Goal: Information Seeking & Learning: Learn about a topic

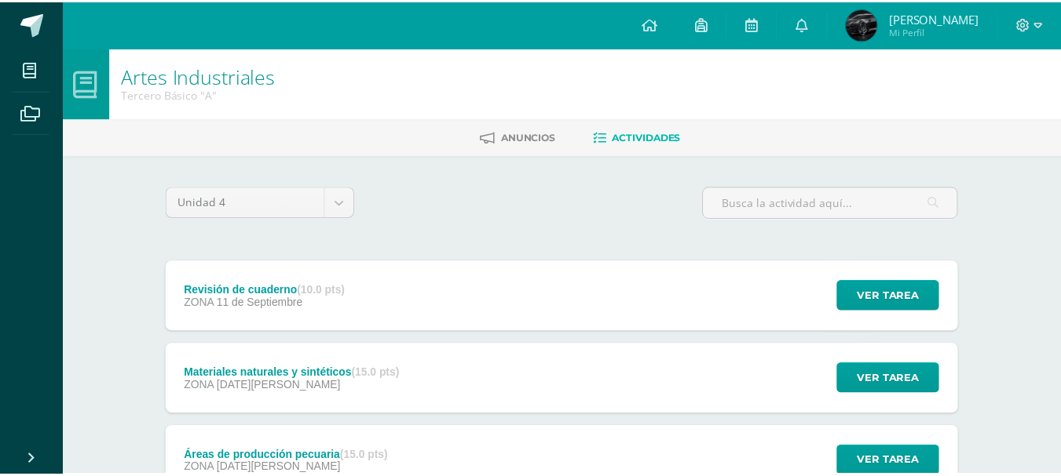
scroll to position [187, 0]
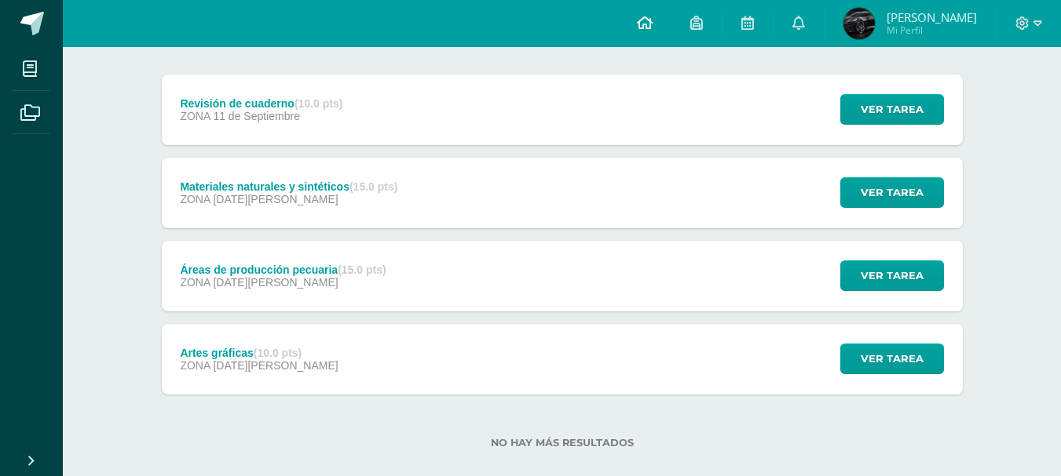
click at [639, 19] on link at bounding box center [644, 23] width 53 height 47
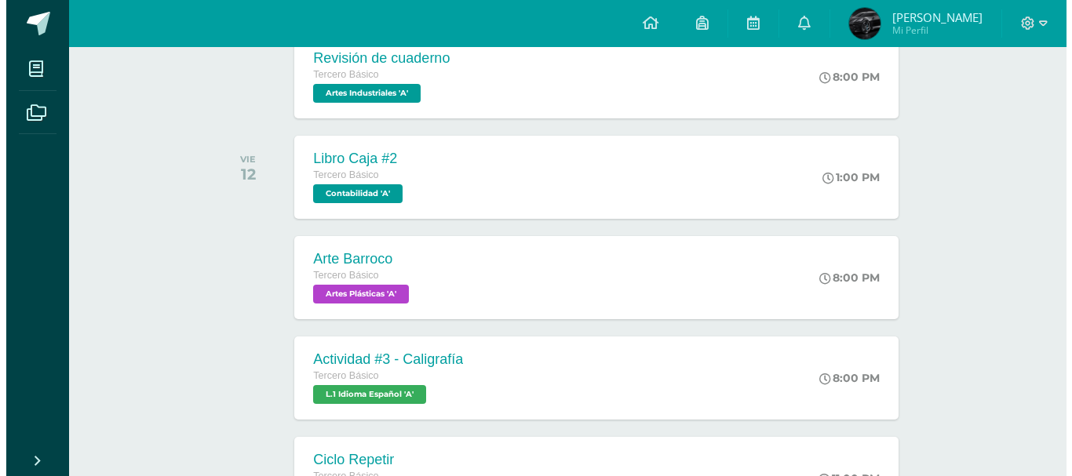
scroll to position [433, 0]
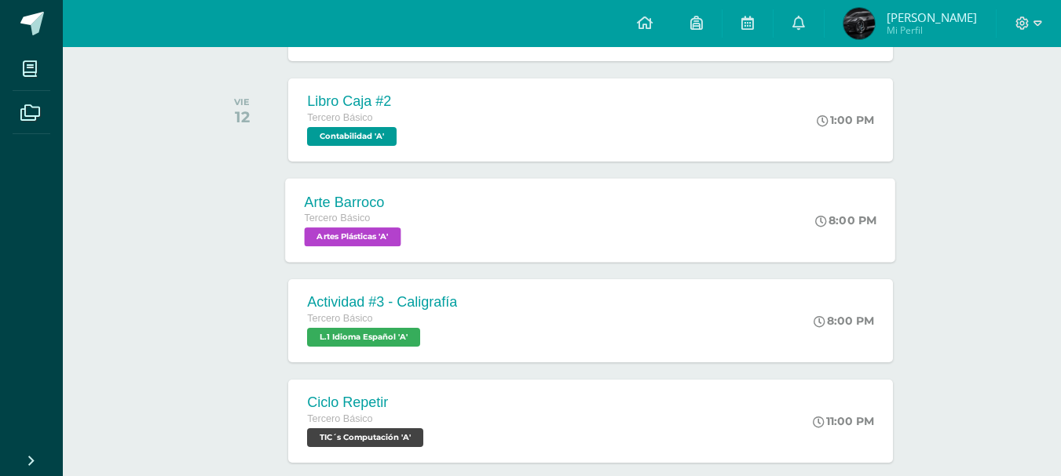
click at [606, 201] on div "Arte Barroco Tercero Básico Artes Plásticas 'A' 8:00 PM Arte Barroco Artes Plás…" at bounding box center [591, 220] width 610 height 84
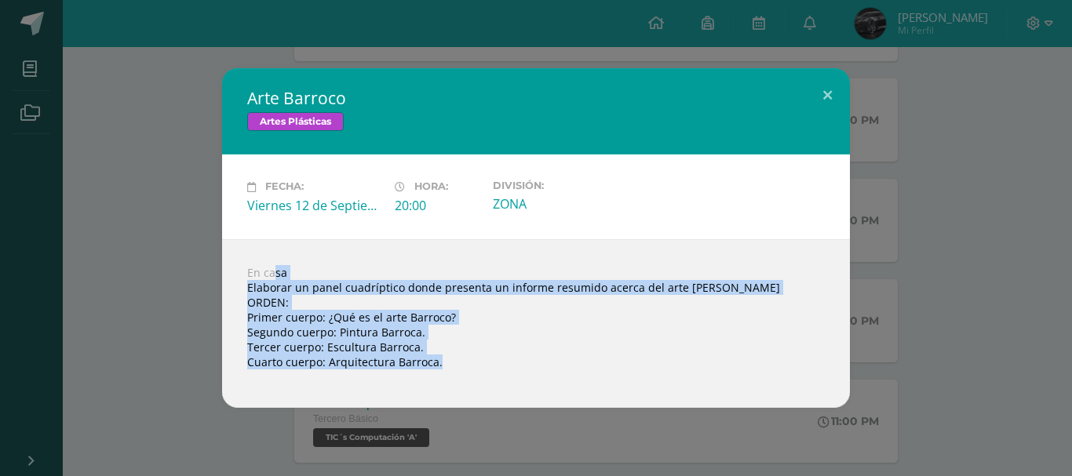
drag, startPoint x: 322, startPoint y: 321, endPoint x: 464, endPoint y: 401, distance: 163.1
click at [464, 401] on div "En casa Elaborar un panel cuadríptico donde presenta un informe resumido acerca…" at bounding box center [536, 323] width 628 height 169
copy body "En casa Elaborar un panel cuadríptico donde presenta un informe resumido acerca…"
